Goal: Task Accomplishment & Management: Complete application form

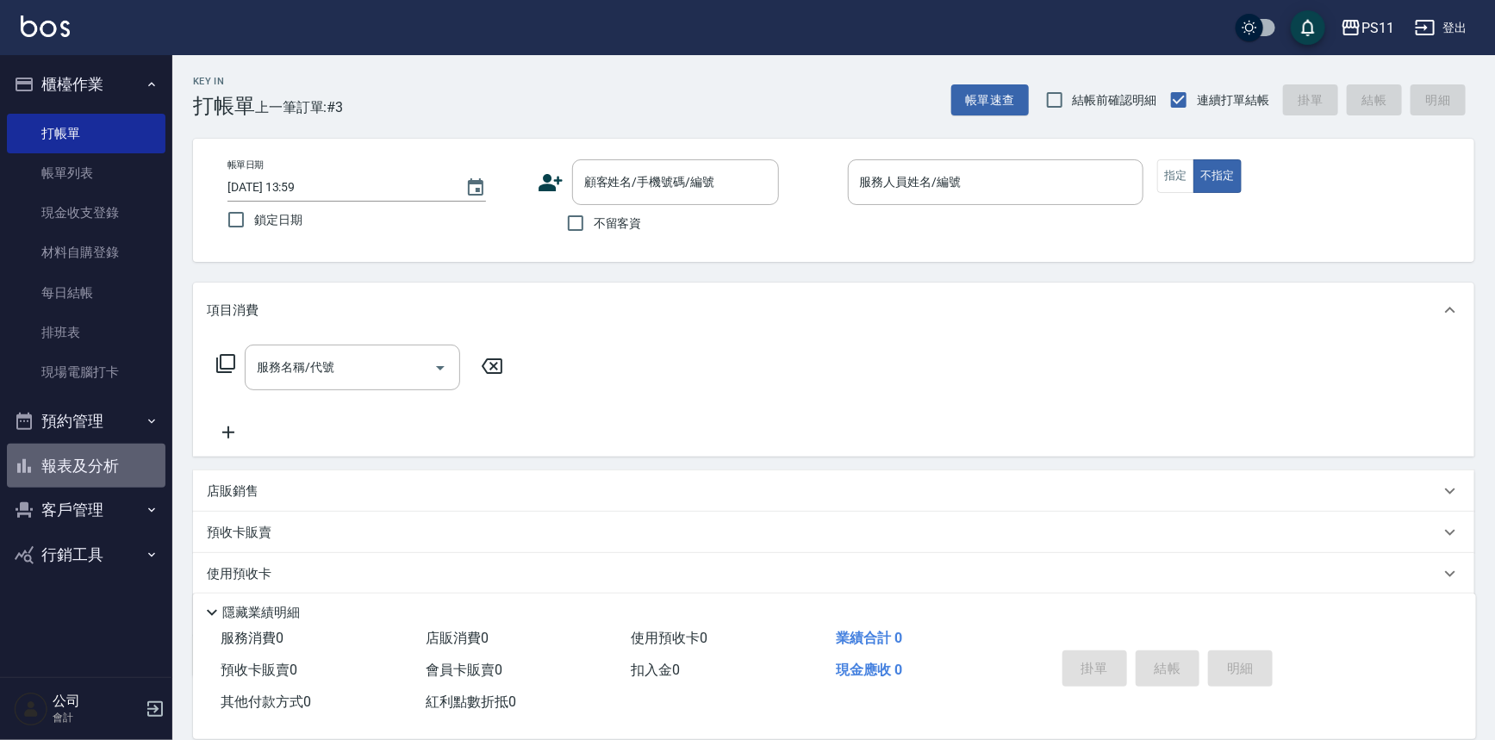
click at [54, 474] on button "報表及分析" at bounding box center [86, 466] width 159 height 45
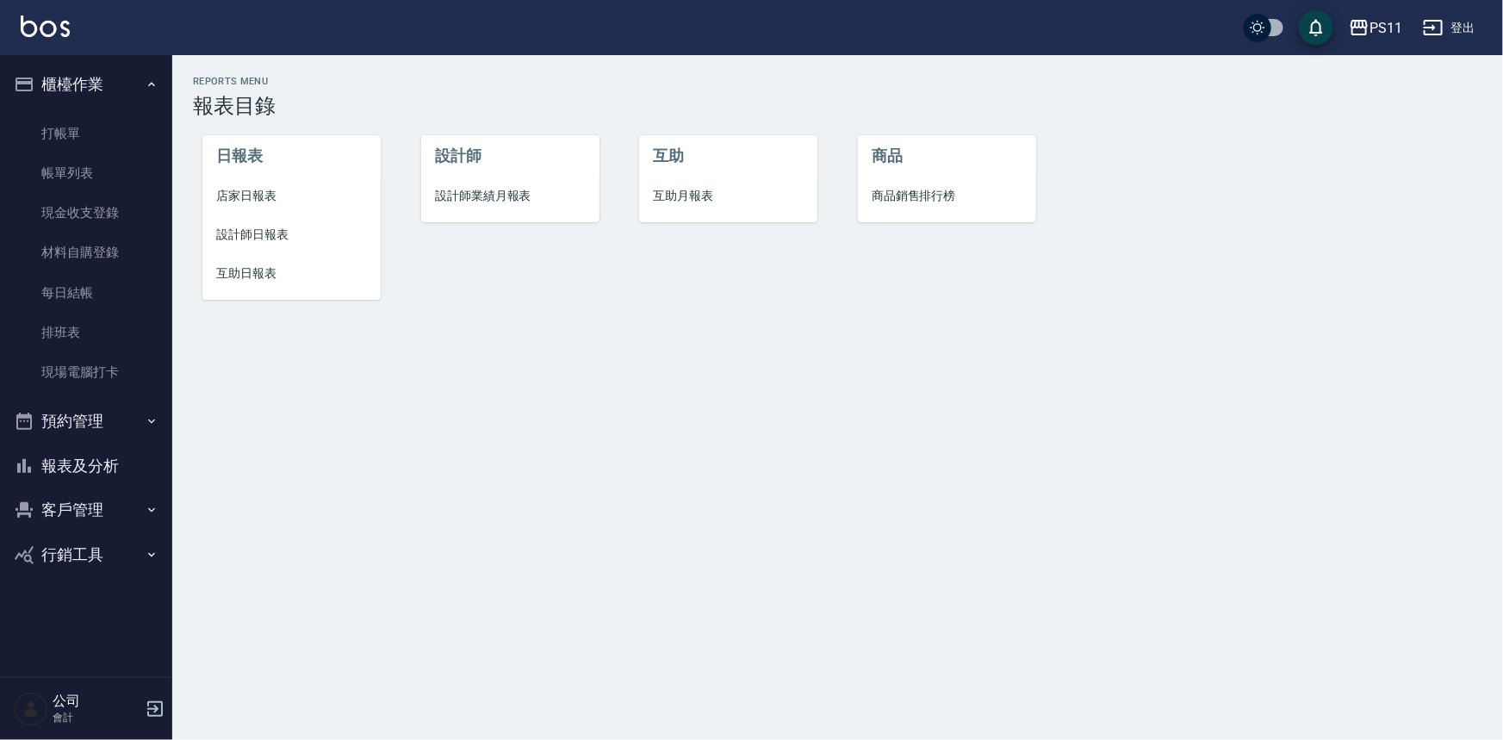
click at [267, 227] on span "設計師日報表" at bounding box center [291, 235] width 151 height 18
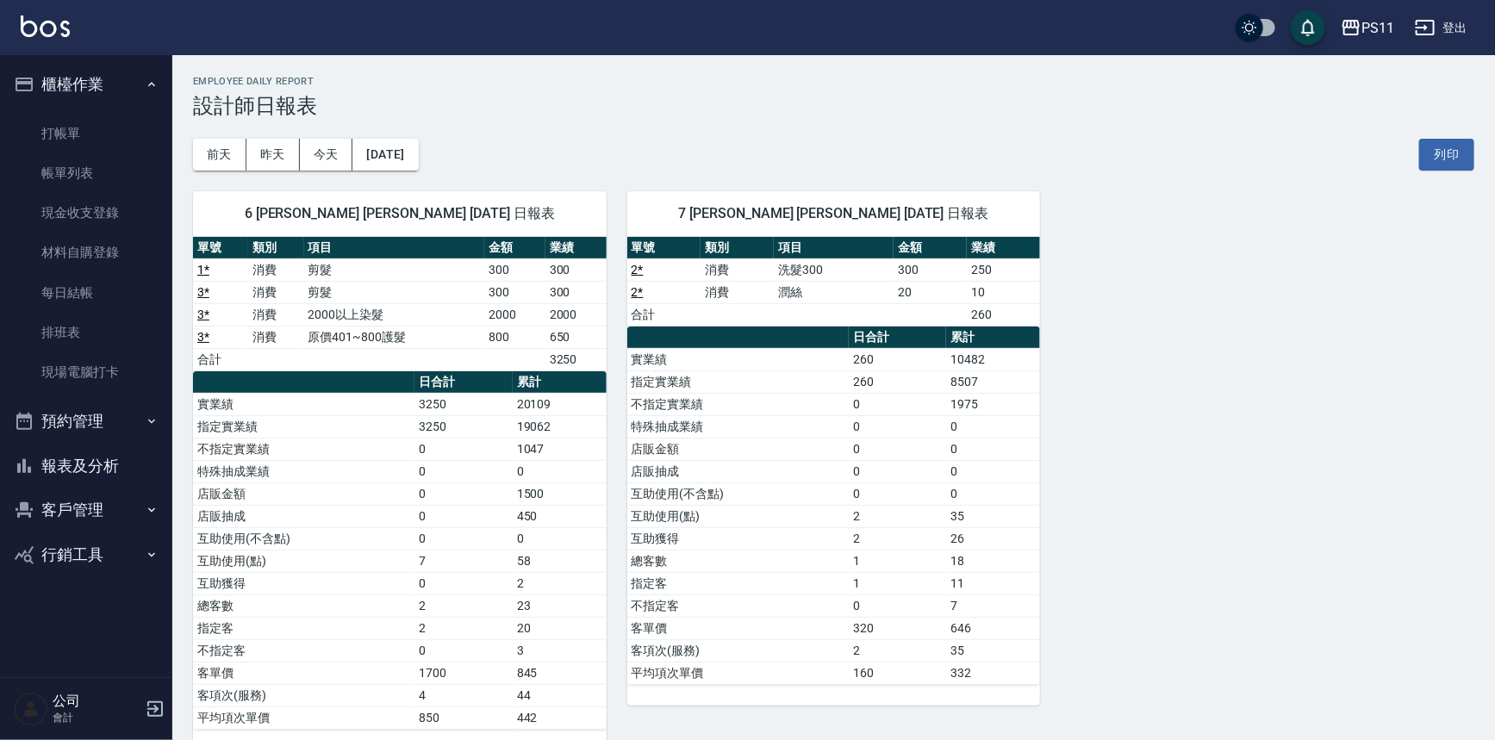
drag, startPoint x: 72, startPoint y: 478, endPoint x: 96, endPoint y: 474, distance: 24.5
click at [84, 465] on button "報表及分析" at bounding box center [86, 466] width 159 height 45
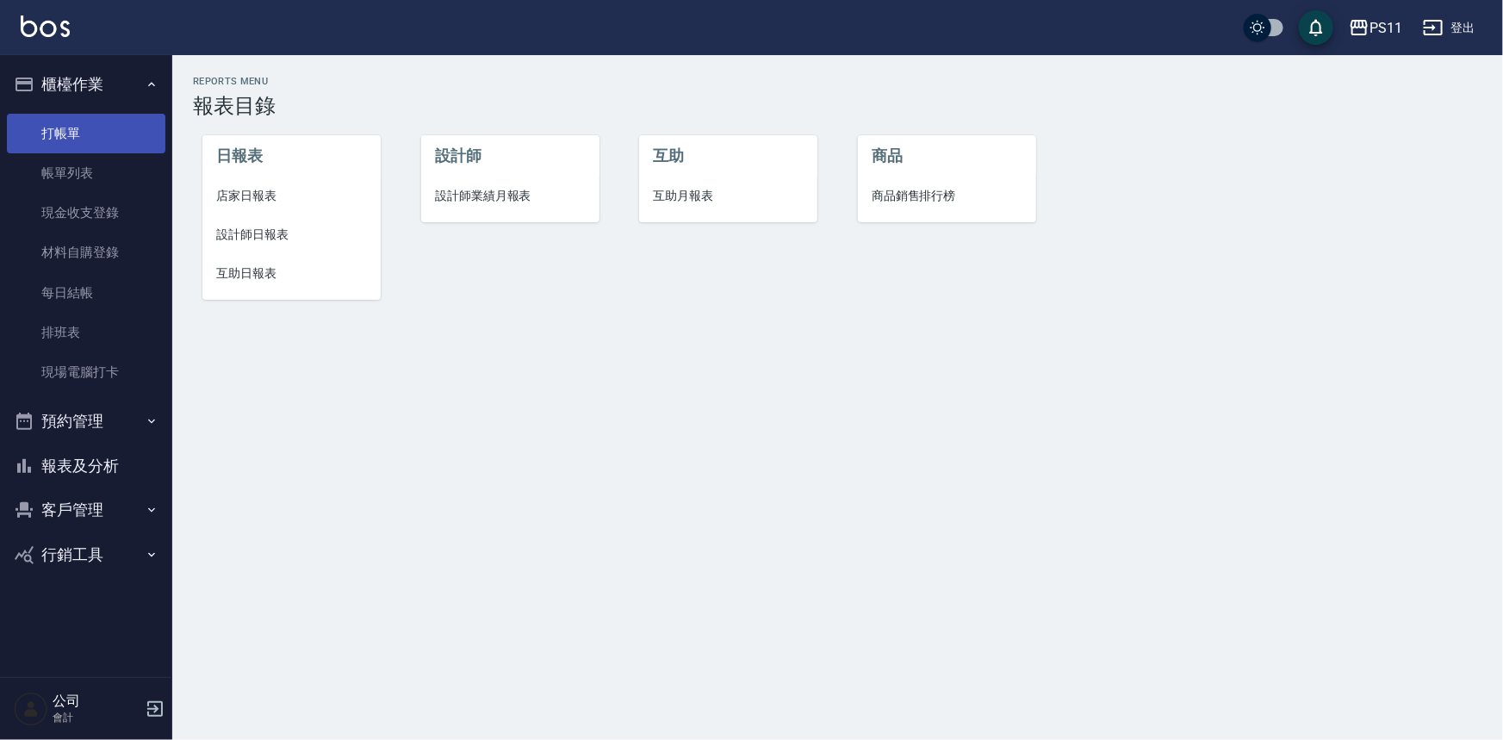
click at [16, 131] on link "打帳單" at bounding box center [86, 134] width 159 height 40
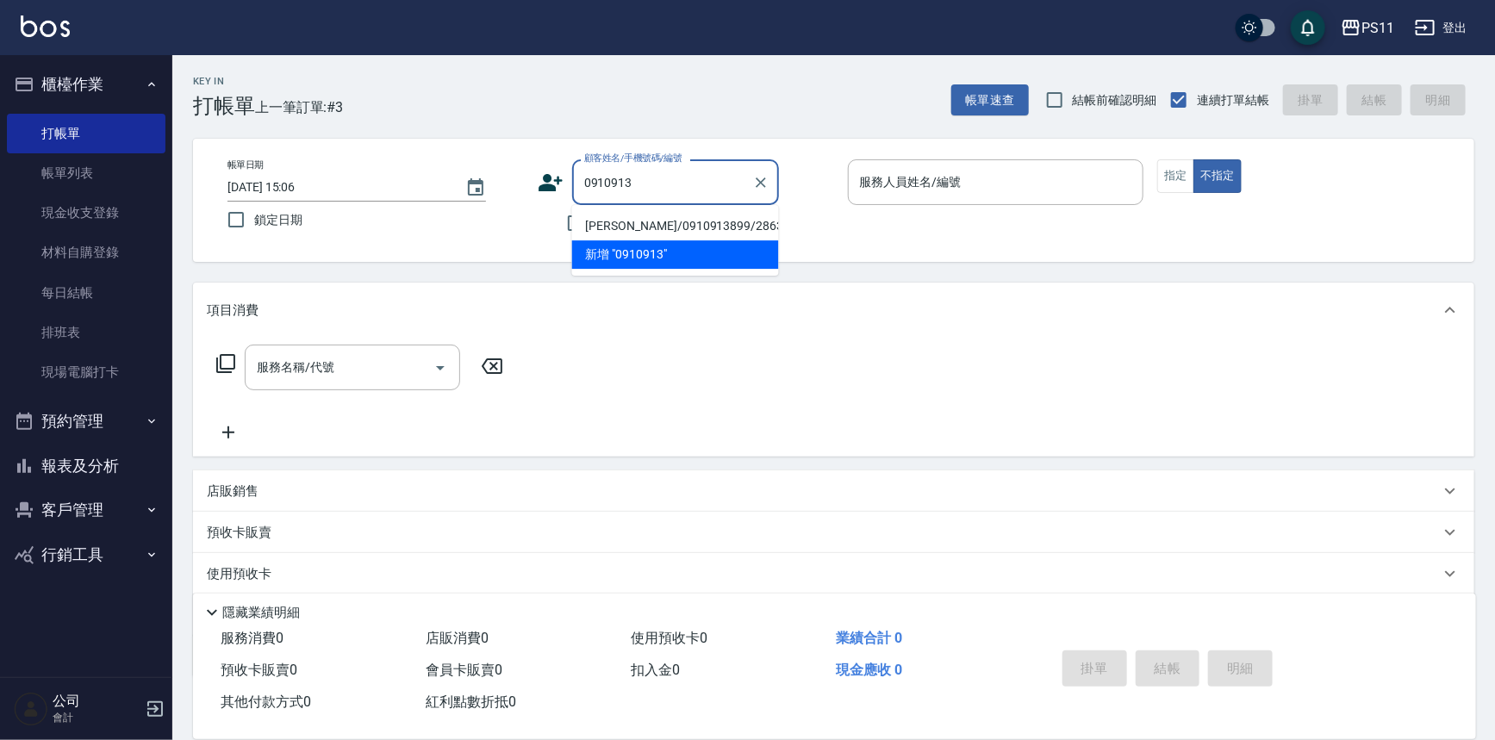
click at [738, 221] on li "[PERSON_NAME]/0910913899/2863" at bounding box center [675, 226] width 207 height 28
type input "[PERSON_NAME]/0910913899/2863"
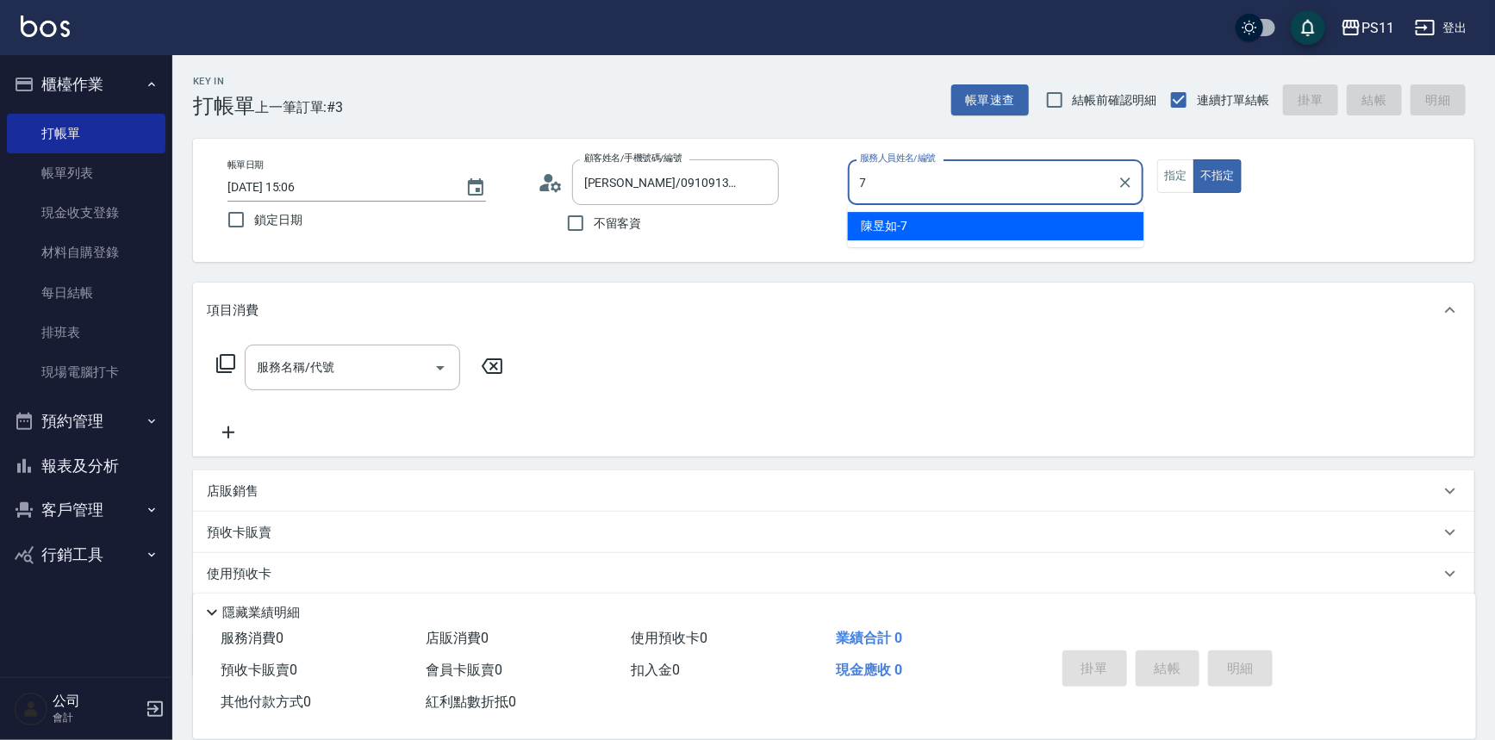
type input "陳昱如-7"
type button "false"
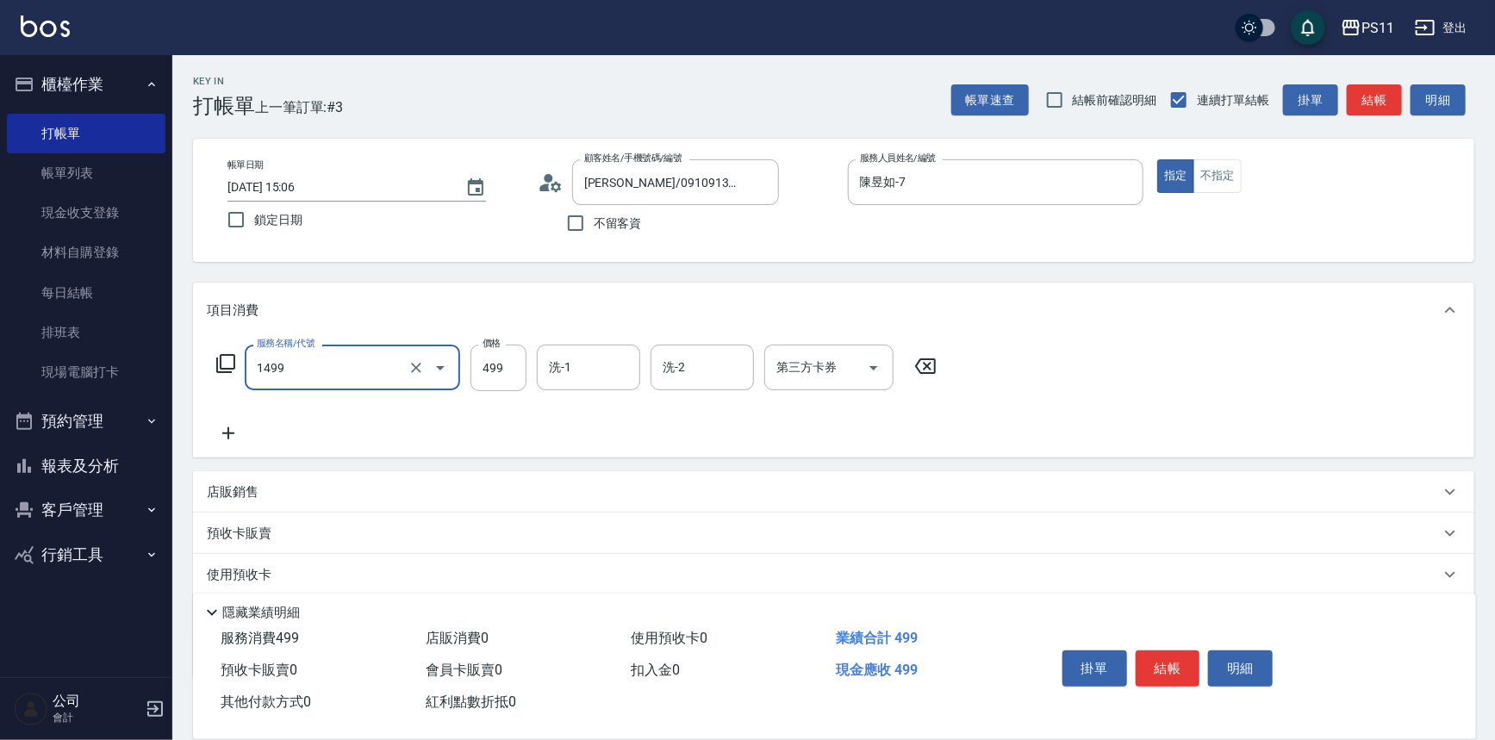
type input "活氧毛囊淨化髮浴(1499)"
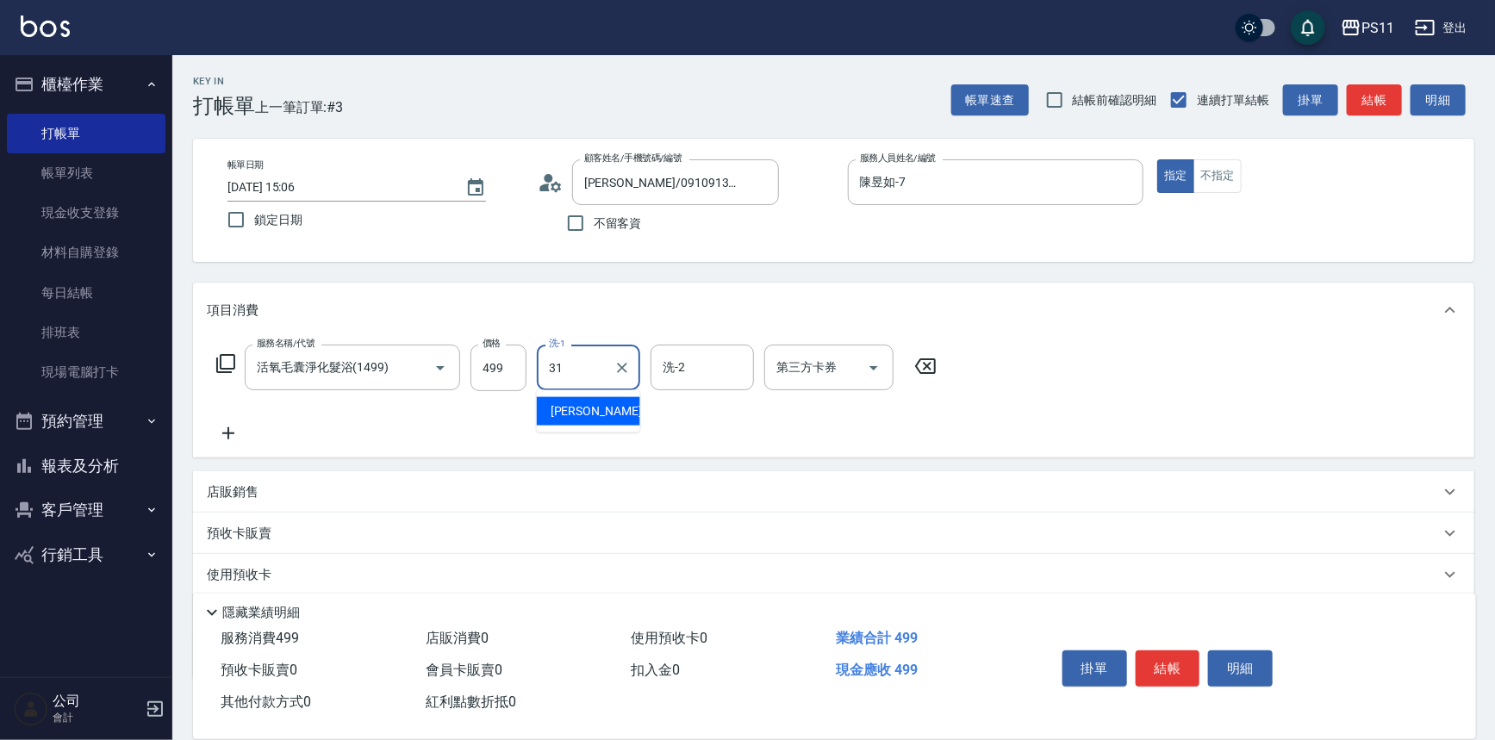
type input "[PERSON_NAME]-31"
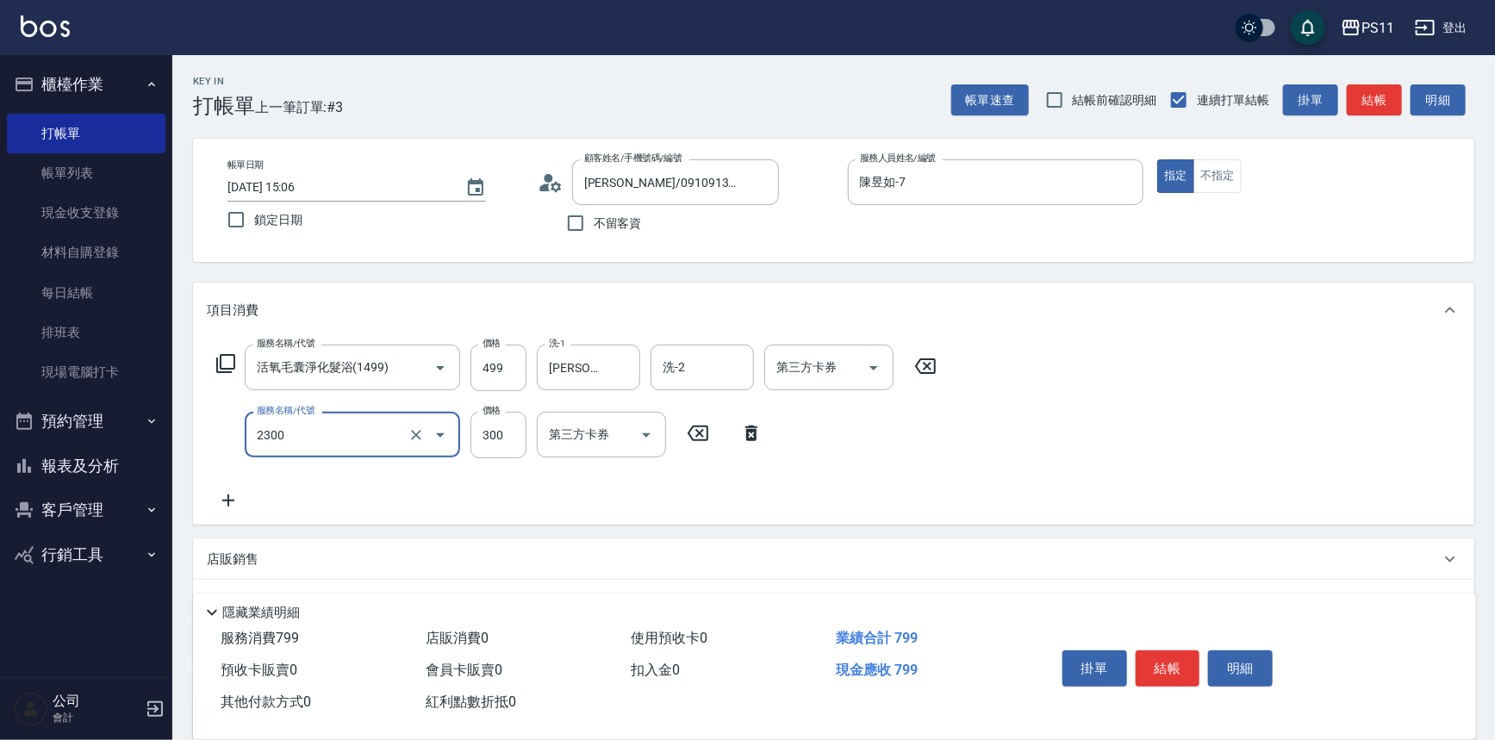
type input "剪髮(2300)"
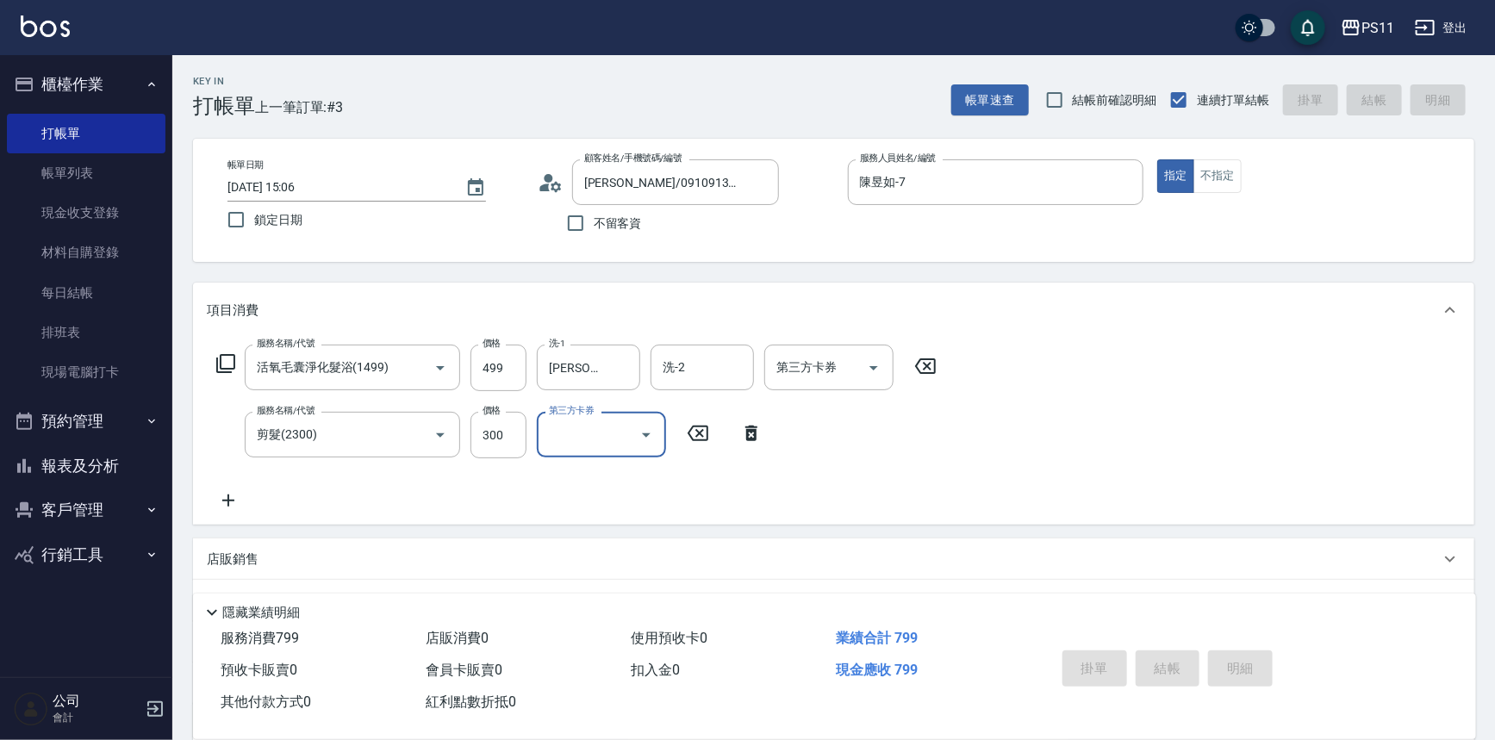
type input "[DATE] 15:07"
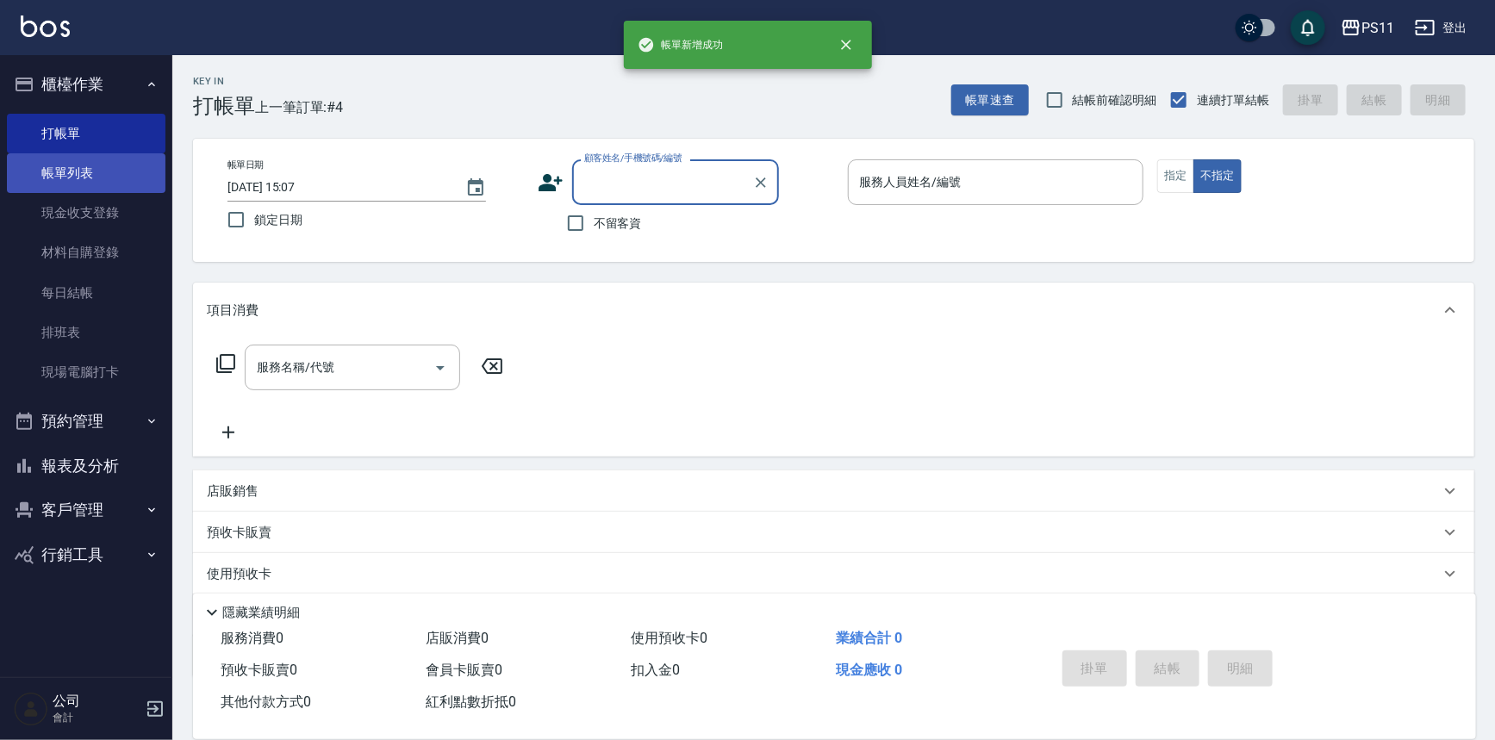
click at [131, 177] on link "帳單列表" at bounding box center [86, 173] width 159 height 40
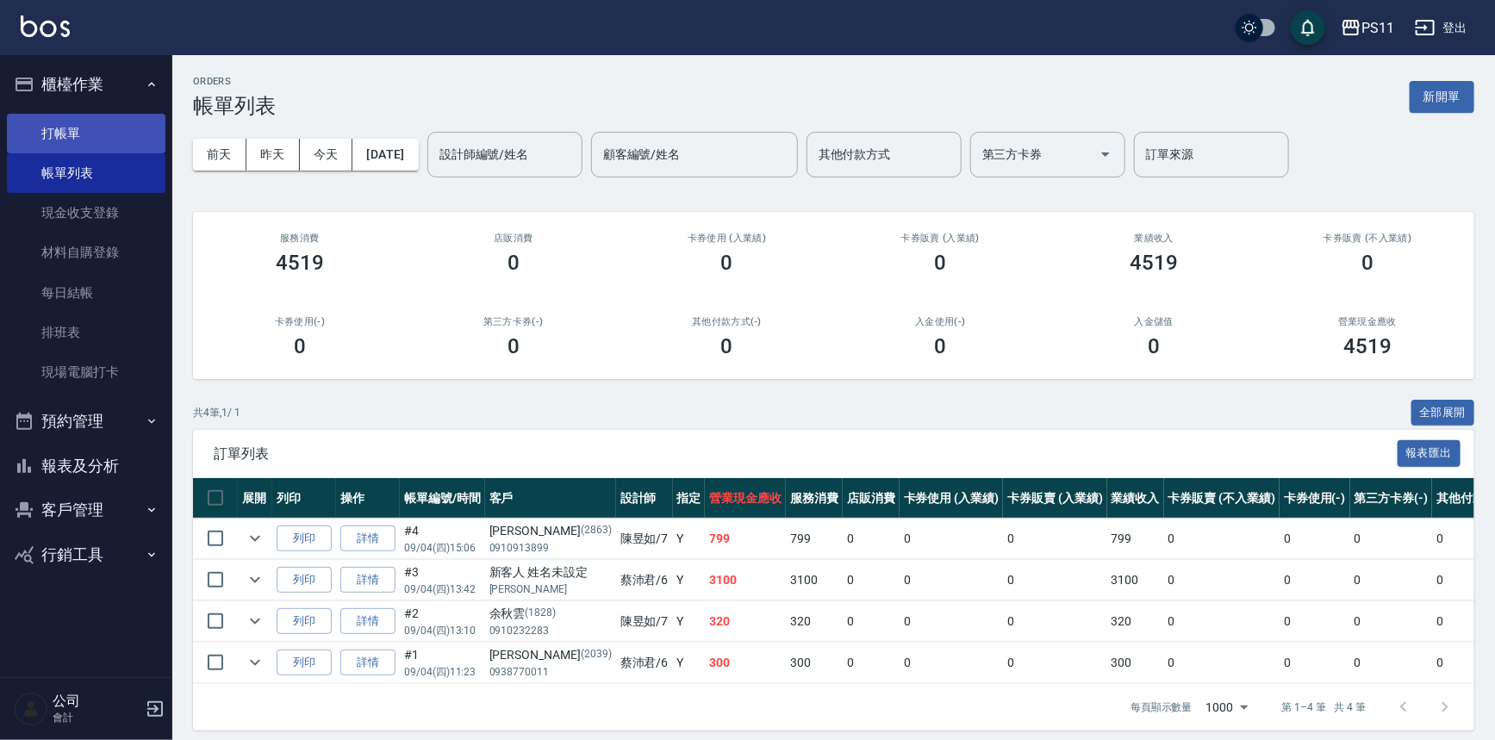
click at [94, 128] on link "打帳單" at bounding box center [86, 134] width 159 height 40
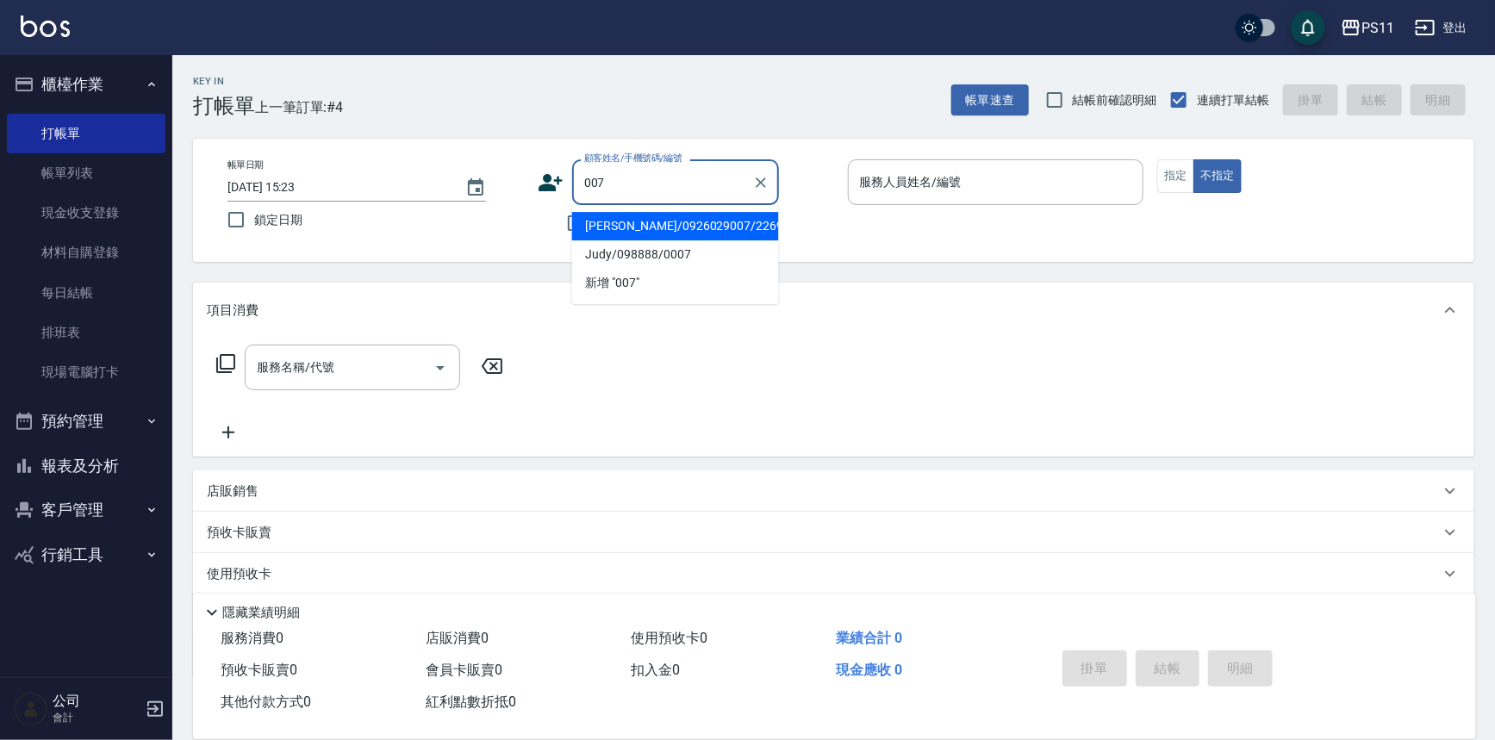
type input "[PERSON_NAME]/0926029007/2269"
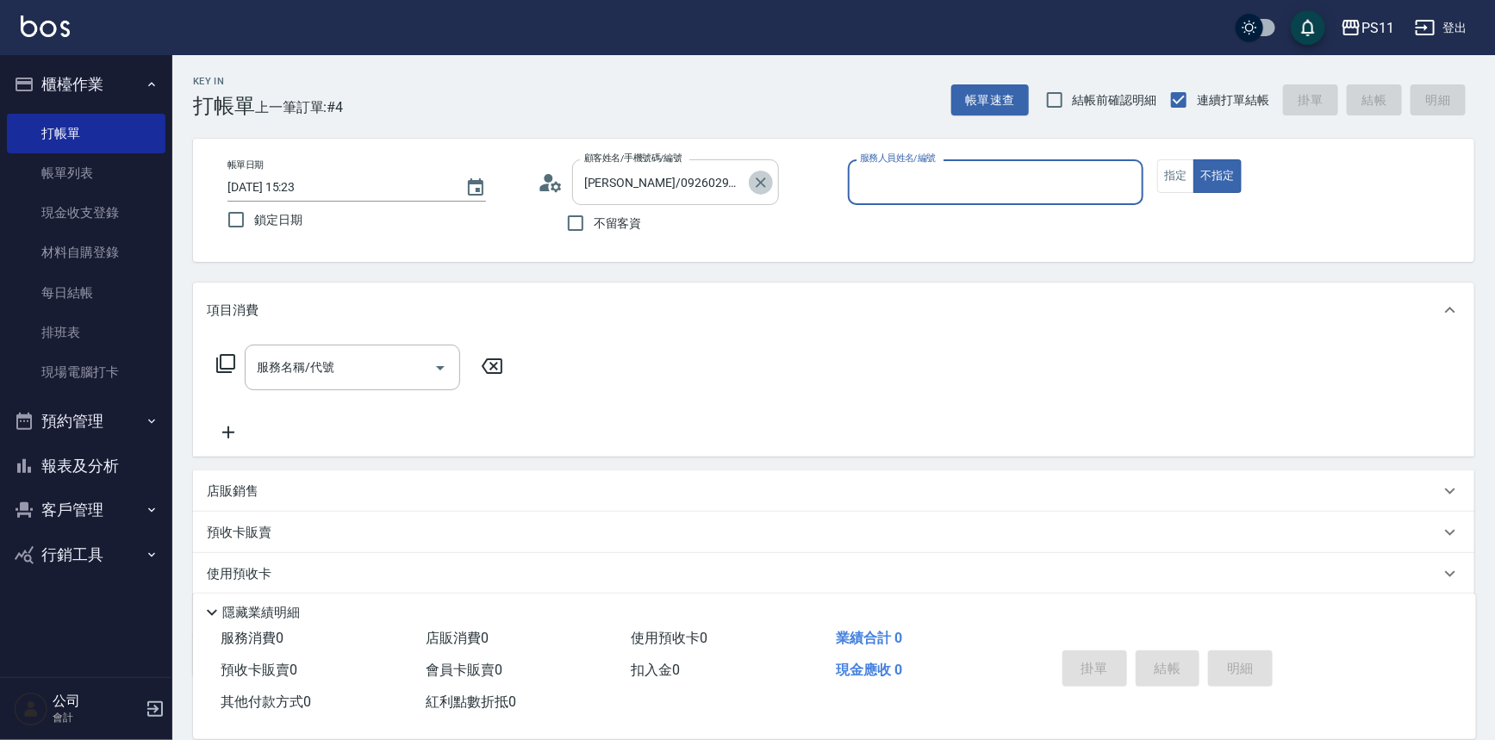
click at [755, 186] on icon "Clear" at bounding box center [760, 182] width 17 height 17
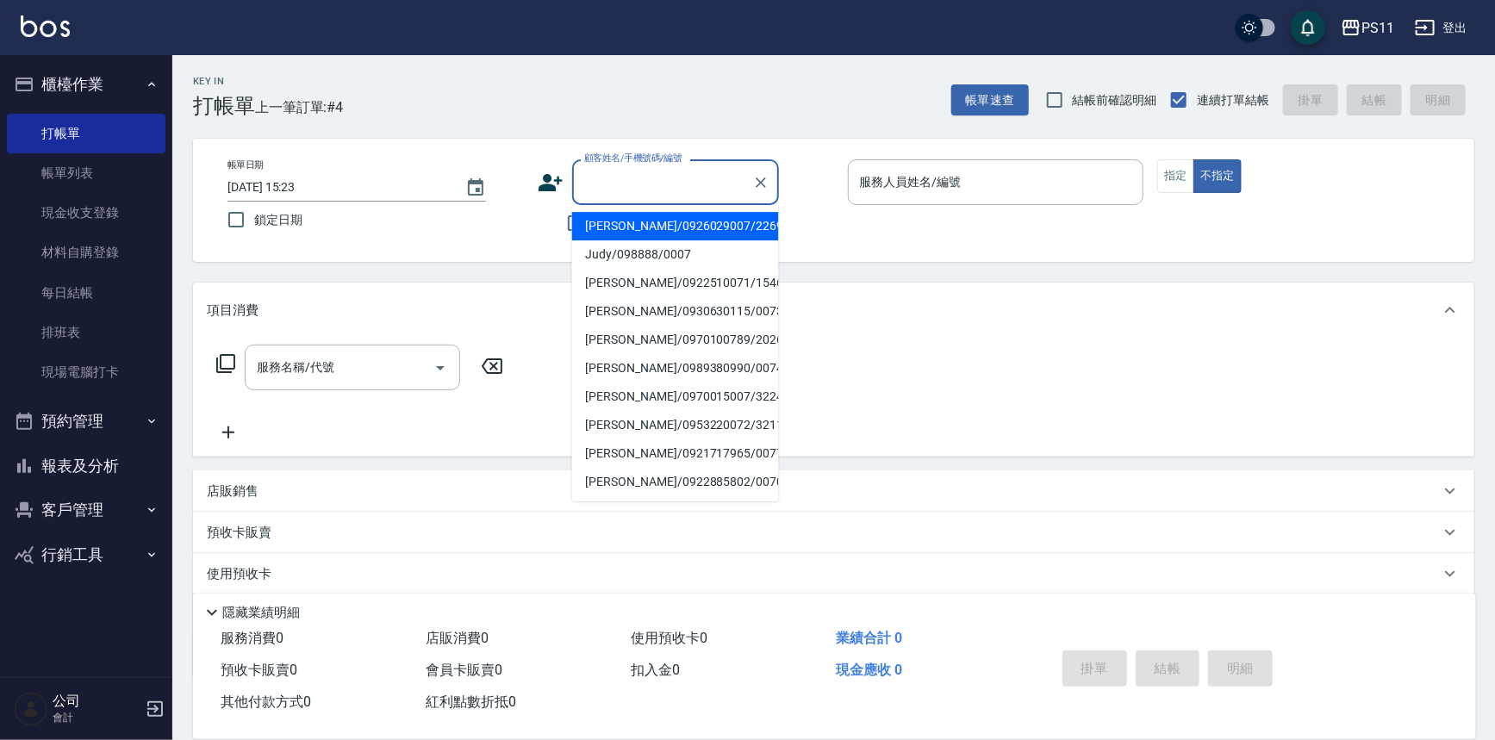
click at [693, 180] on input "顧客姓名/手機號碼/編號" at bounding box center [662, 182] width 165 height 30
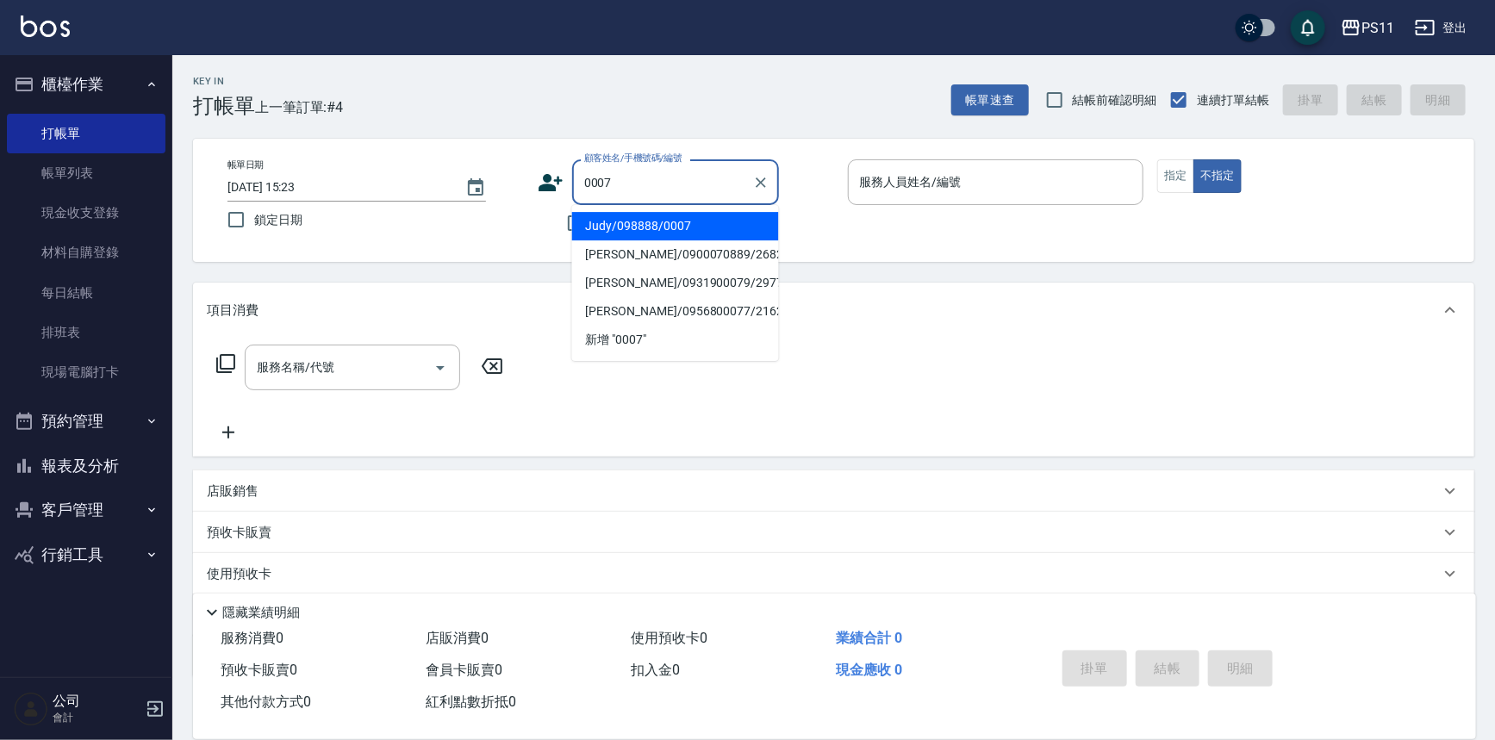
click at [738, 233] on li "Judy/098888/0007" at bounding box center [675, 226] width 207 height 28
type input "Judy/098888/0007"
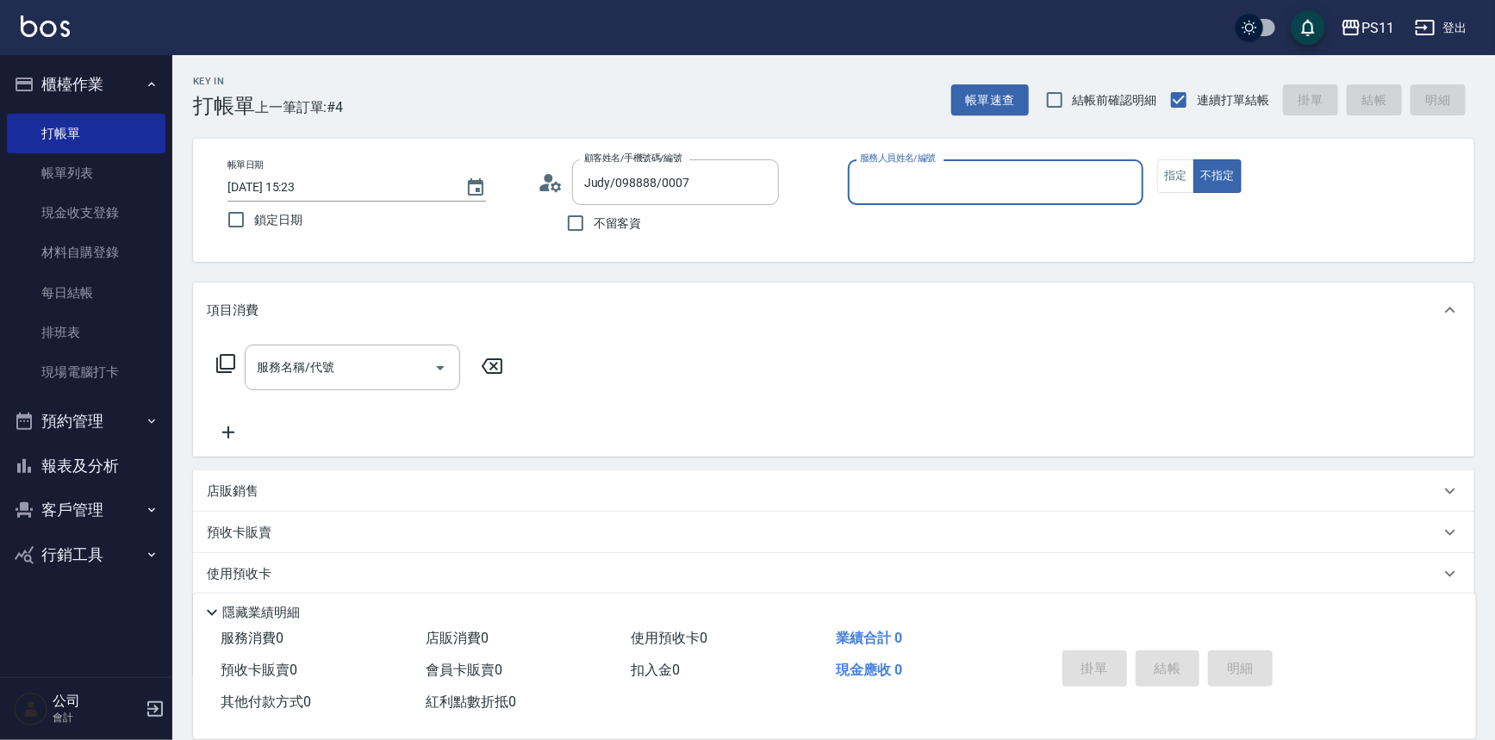
click at [1003, 178] on input "服務人員姓名/編號" at bounding box center [995, 182] width 281 height 30
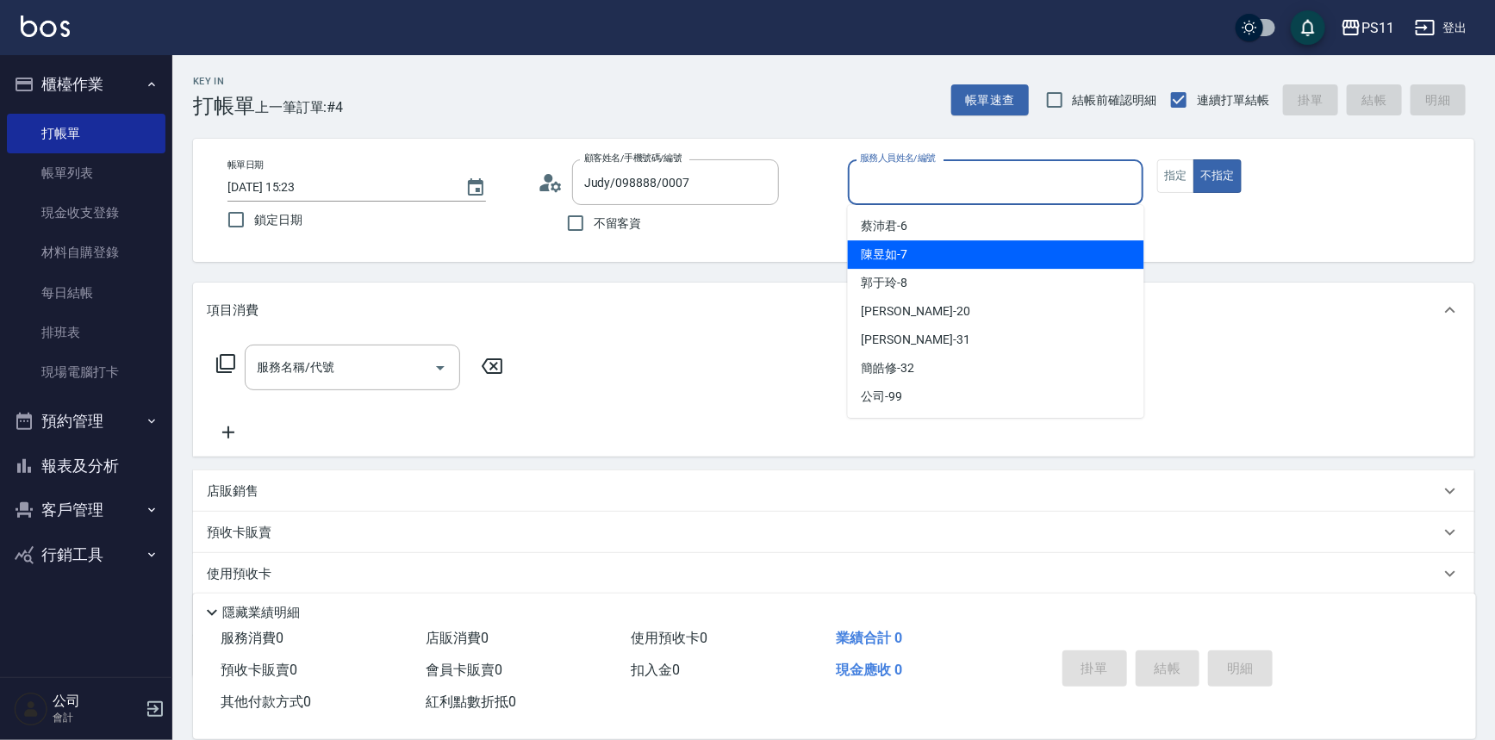
click at [1013, 250] on div "陳昱如 -7" at bounding box center [996, 254] width 296 height 28
type input "陳昱如-7"
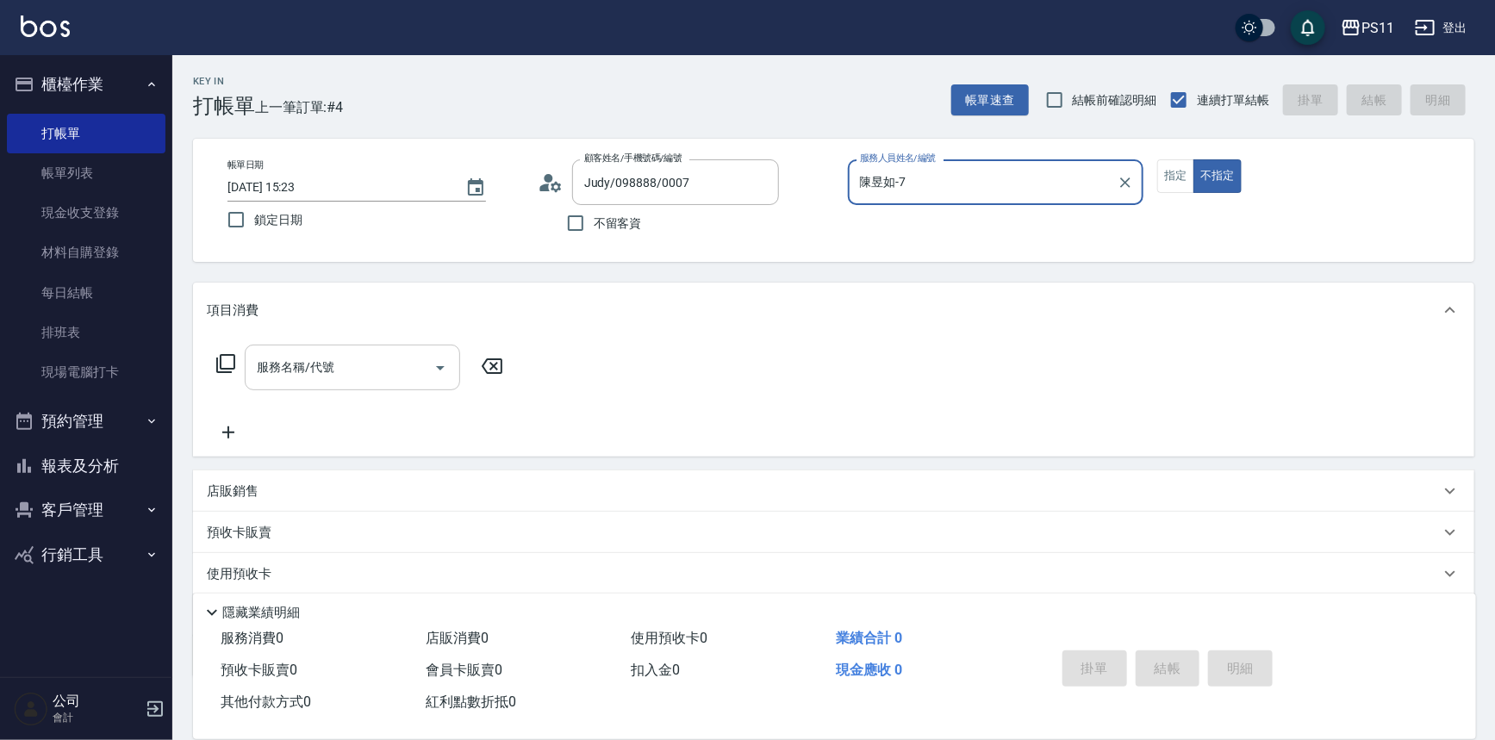
click at [274, 374] on input "服務名稱/代號" at bounding box center [339, 367] width 174 height 30
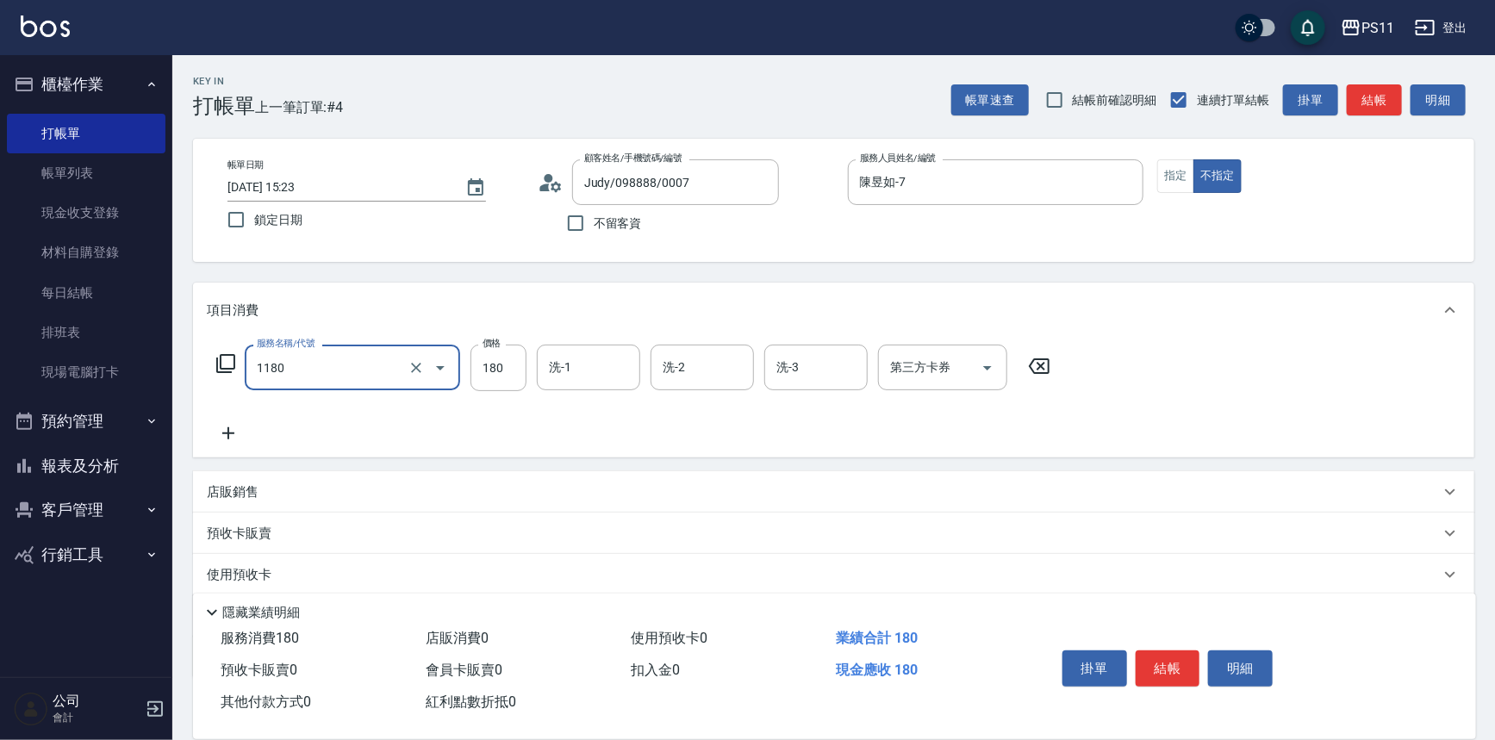
type input "洗髮(洗+剪不指定活動)(1180)"
type input "陳昱如-7"
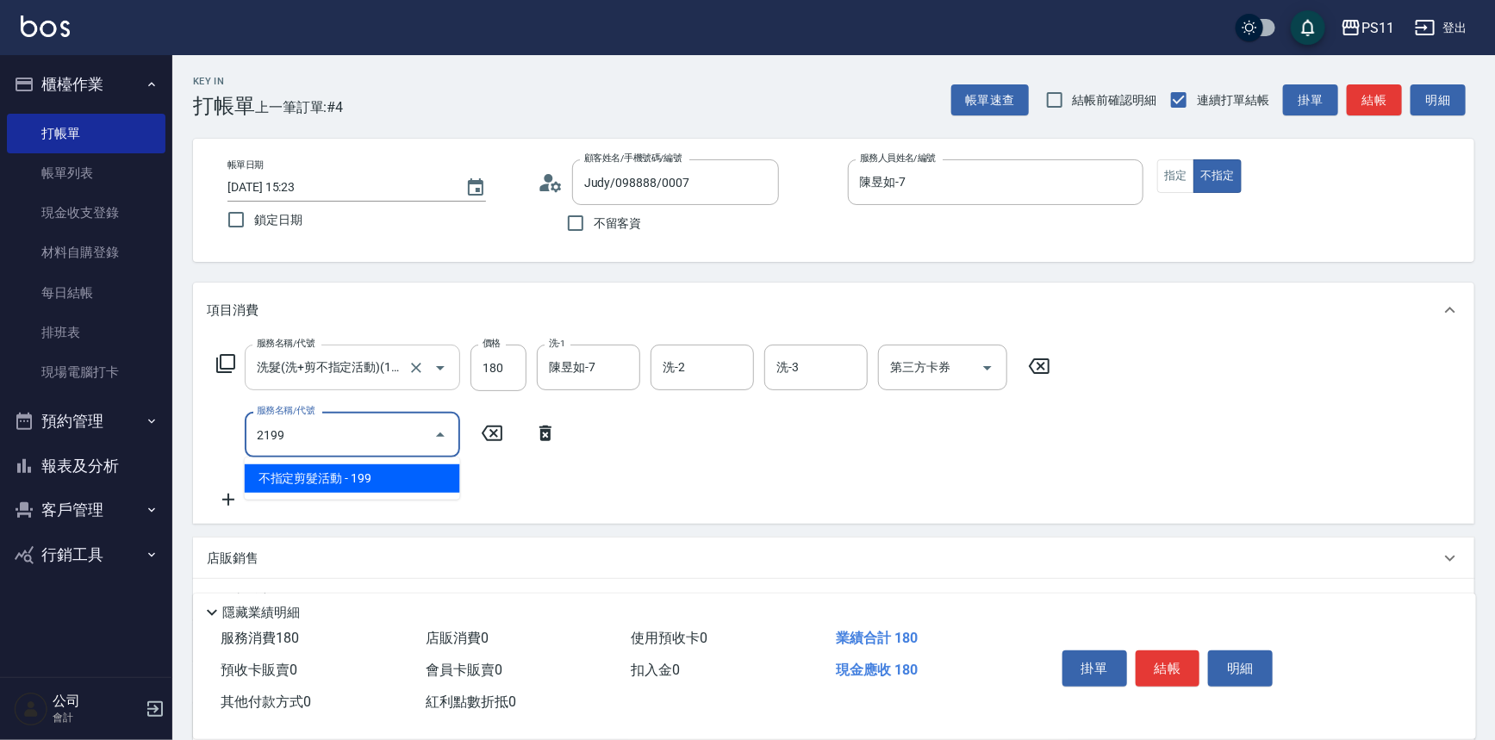
type input "不指定剪髮活動(2199)"
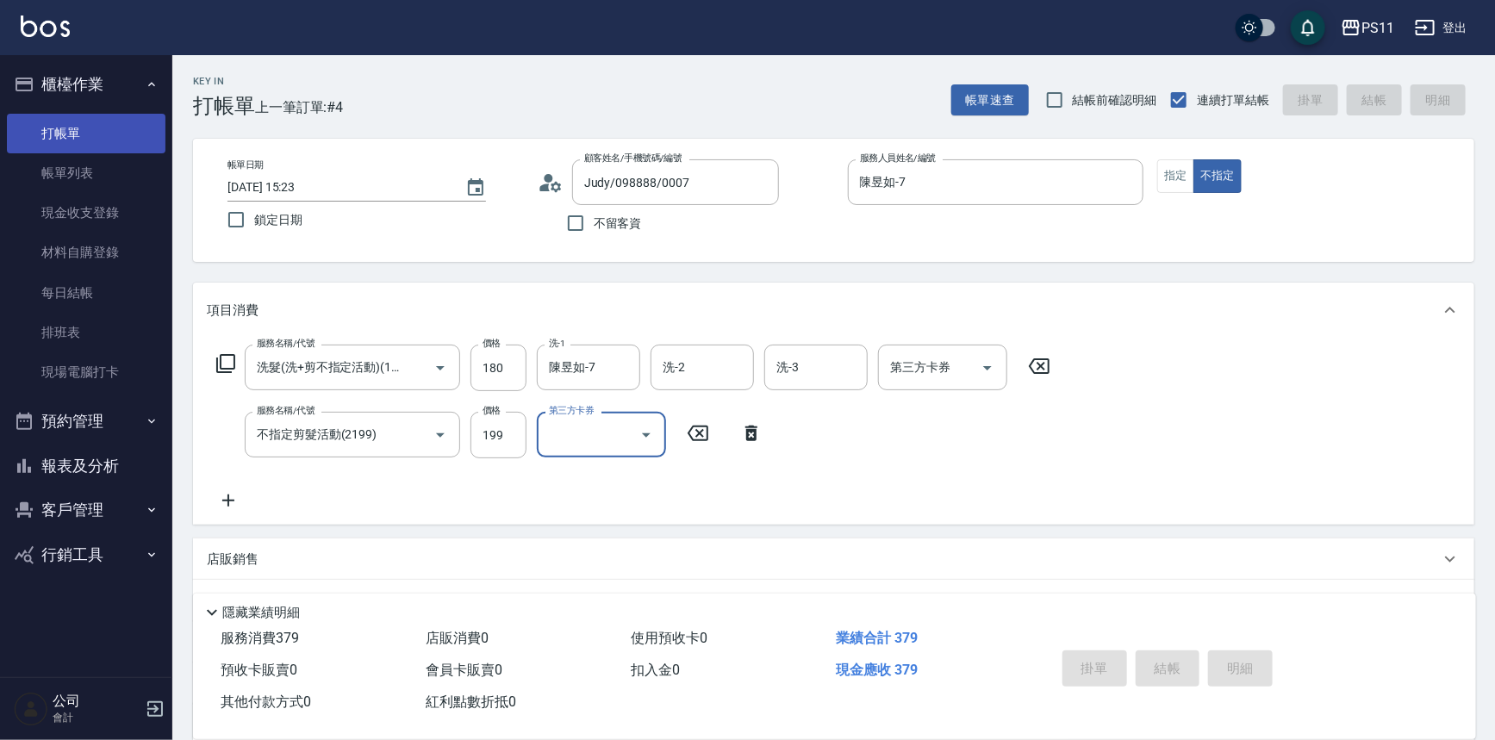
type input "[DATE] 15:24"
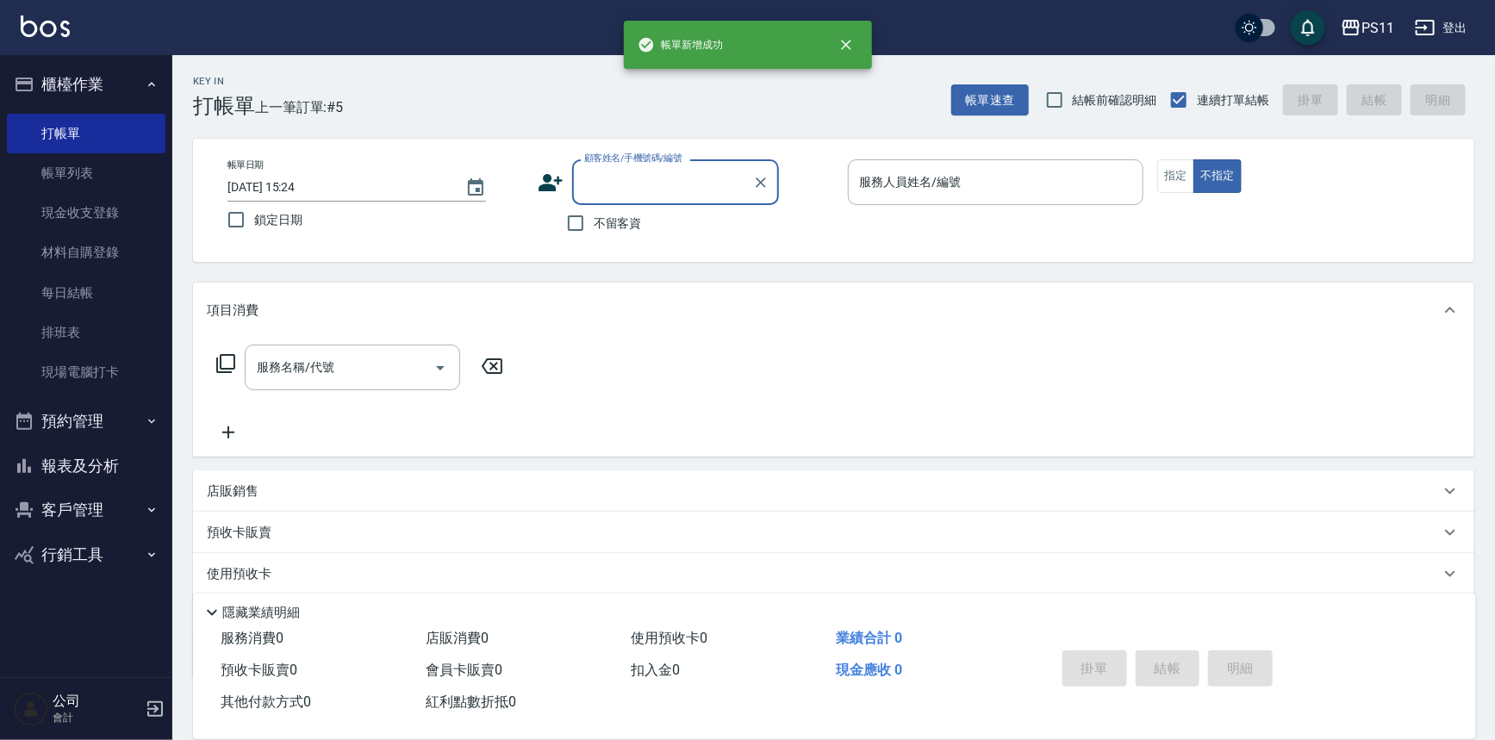
drag, startPoint x: 125, startPoint y: 167, endPoint x: 642, endPoint y: 330, distance: 541.9
click at [125, 167] on link "帳單列表" at bounding box center [86, 173] width 159 height 40
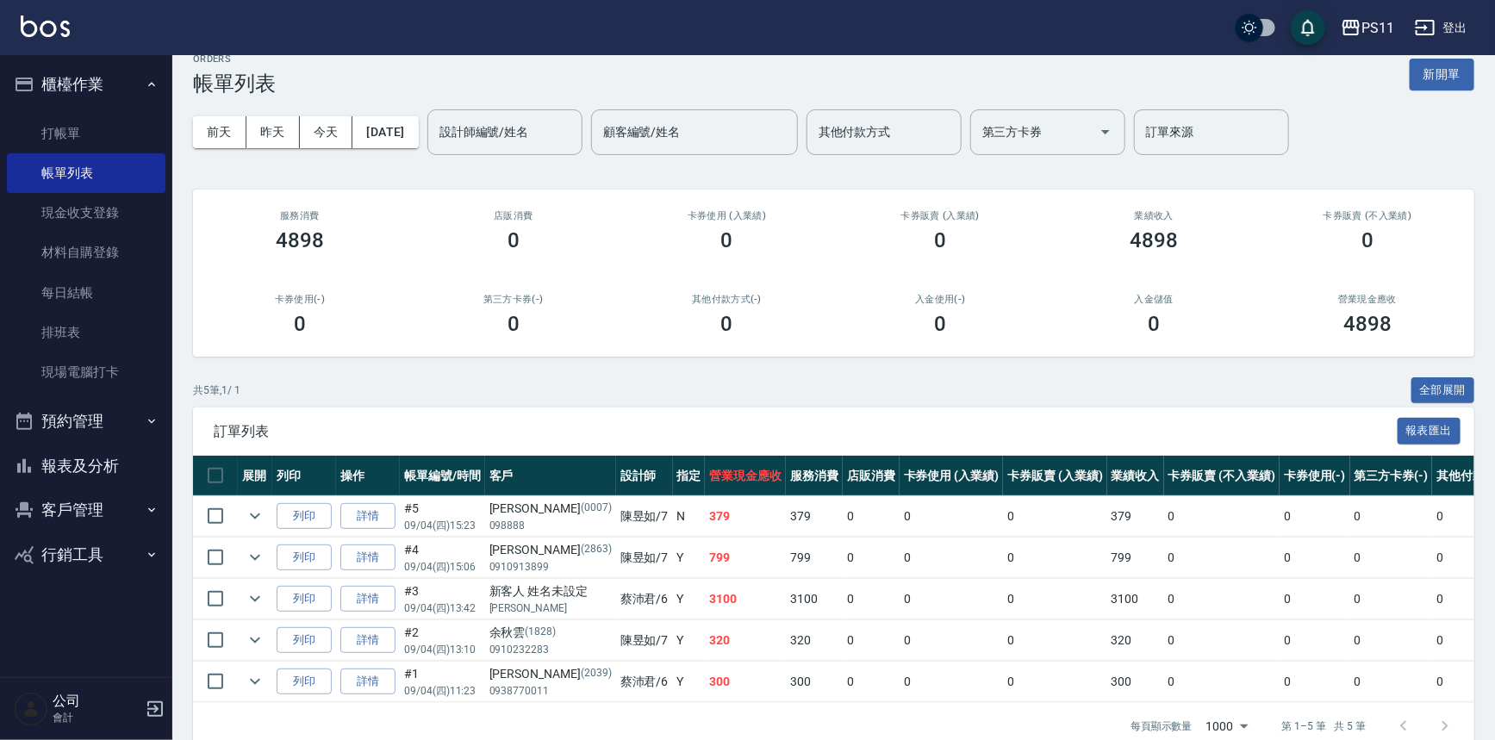
scroll to position [62, 0]
